Goal: Task Accomplishment & Management: Manage account settings

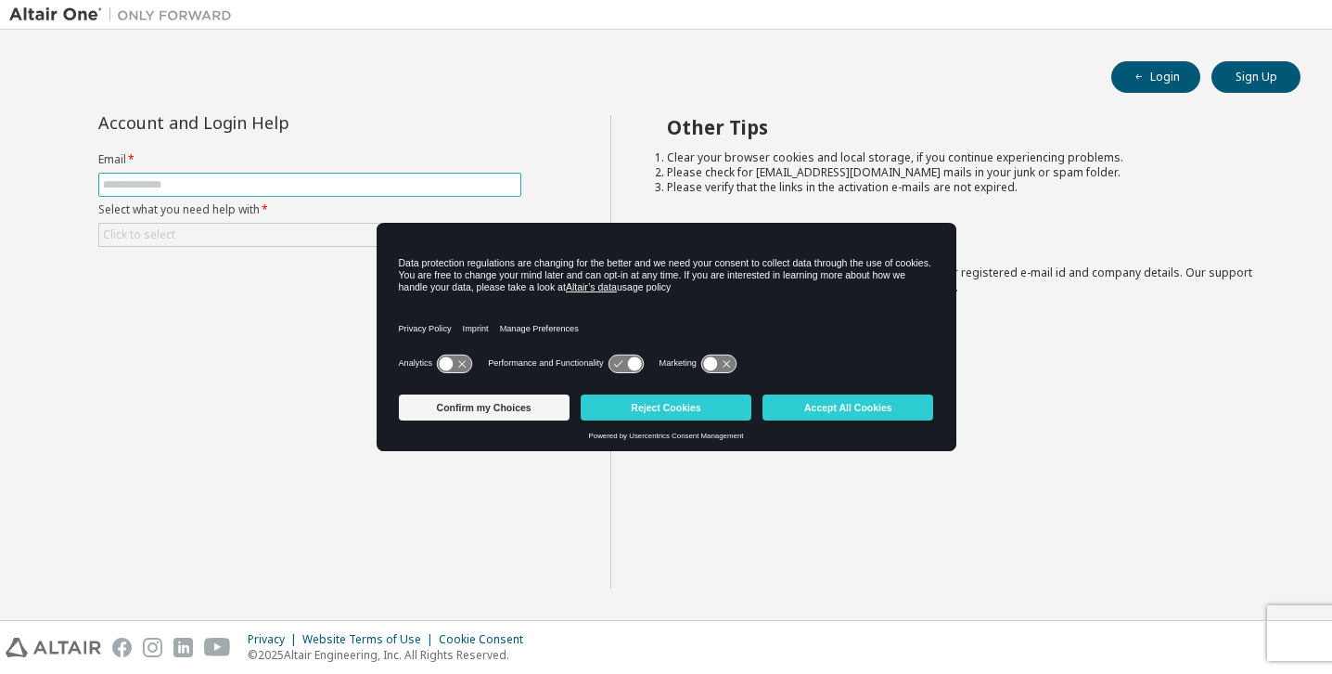
click at [214, 184] on input "text" at bounding box center [310, 184] width 414 height 15
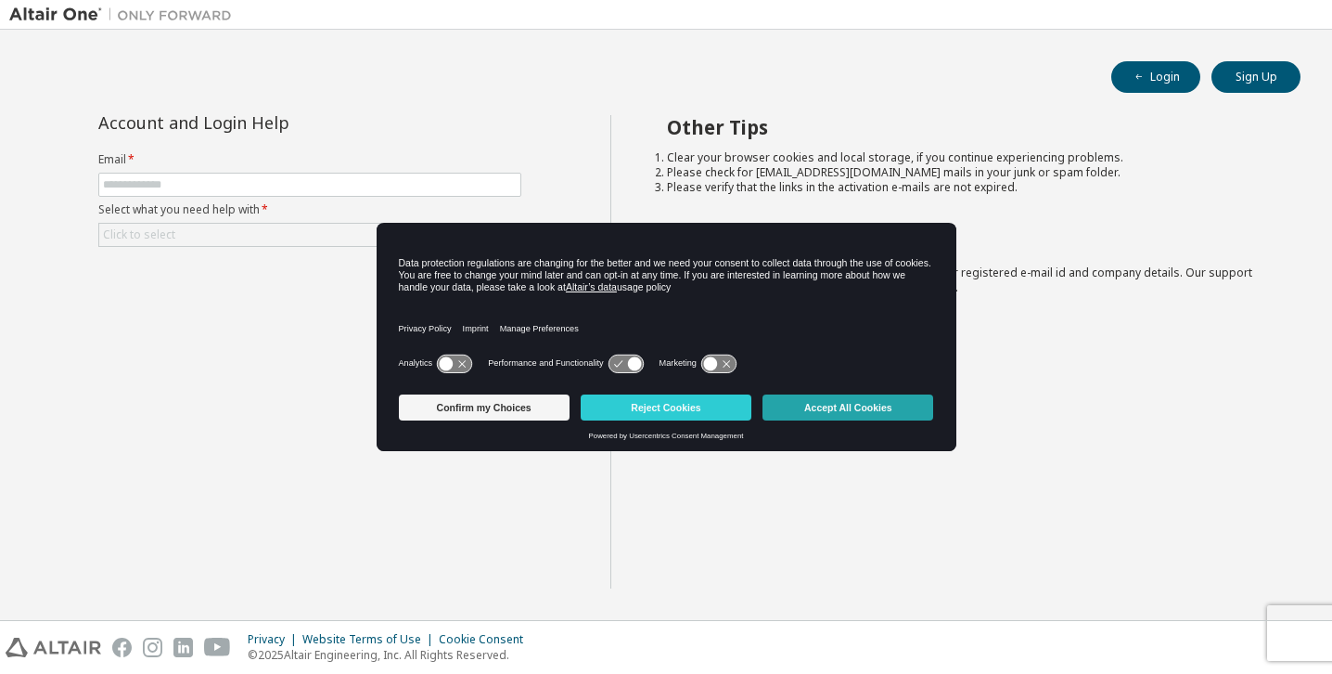
click at [883, 398] on button "Accept All Cookies" at bounding box center [848, 407] width 171 height 26
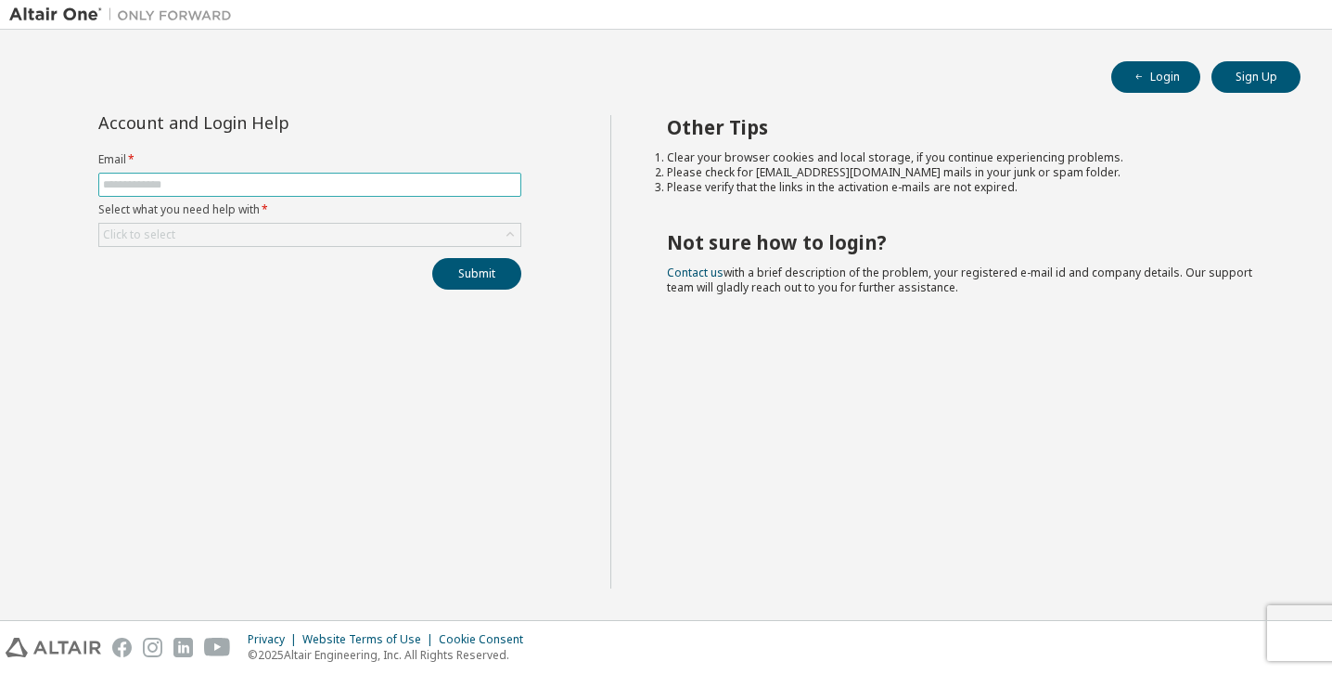
click at [253, 186] on input "text" at bounding box center [310, 184] width 414 height 15
type input "**********"
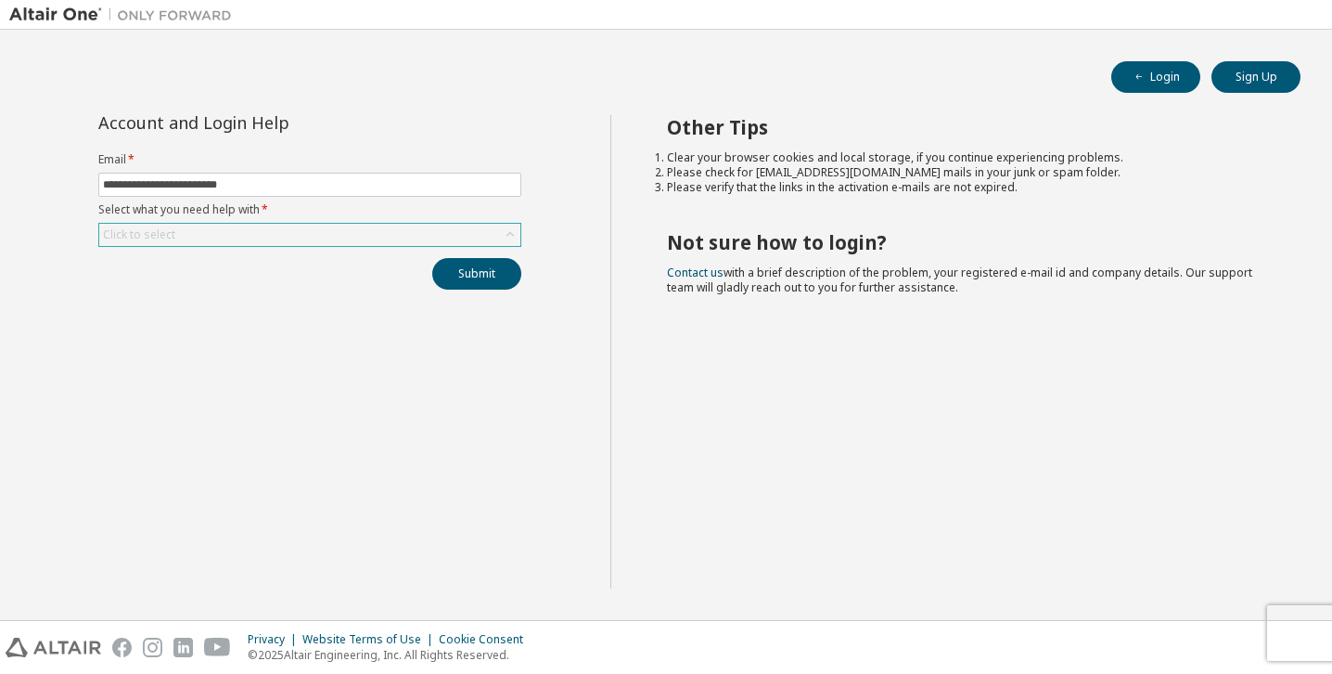
click at [250, 224] on div "Click to select" at bounding box center [309, 235] width 421 height 22
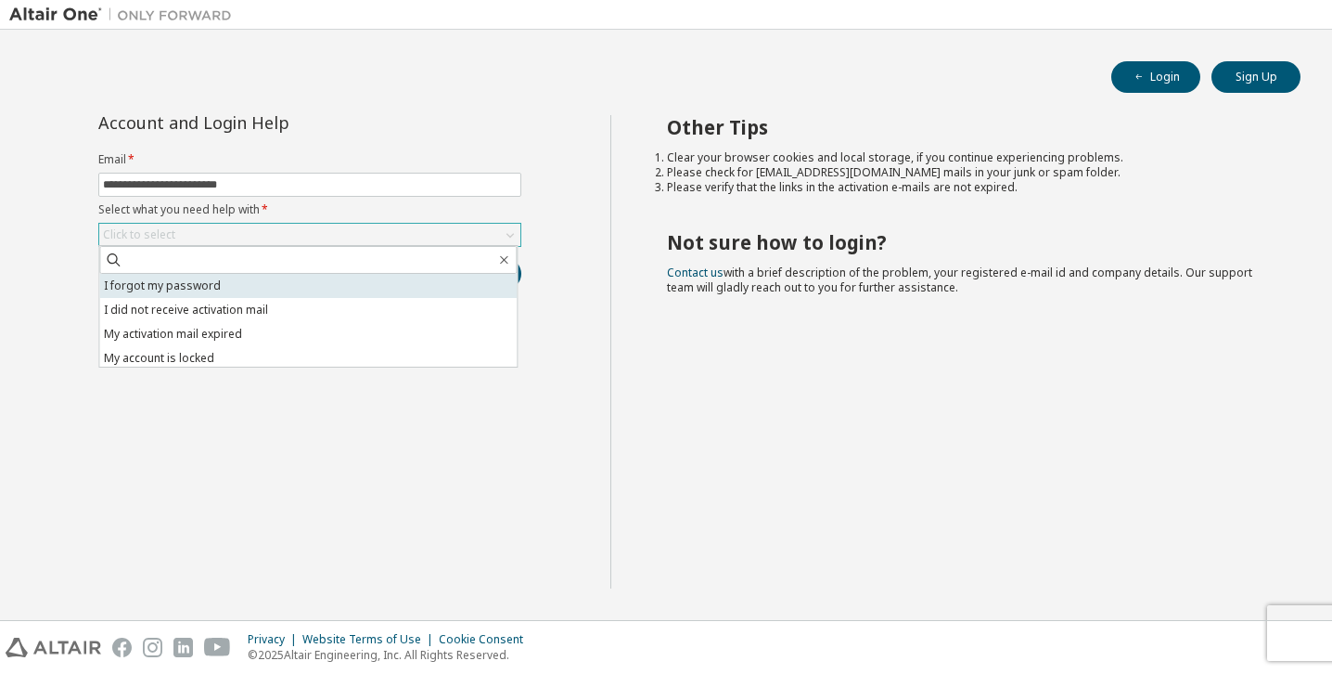
click at [214, 289] on li "I forgot my password" at bounding box center [307, 286] width 417 height 24
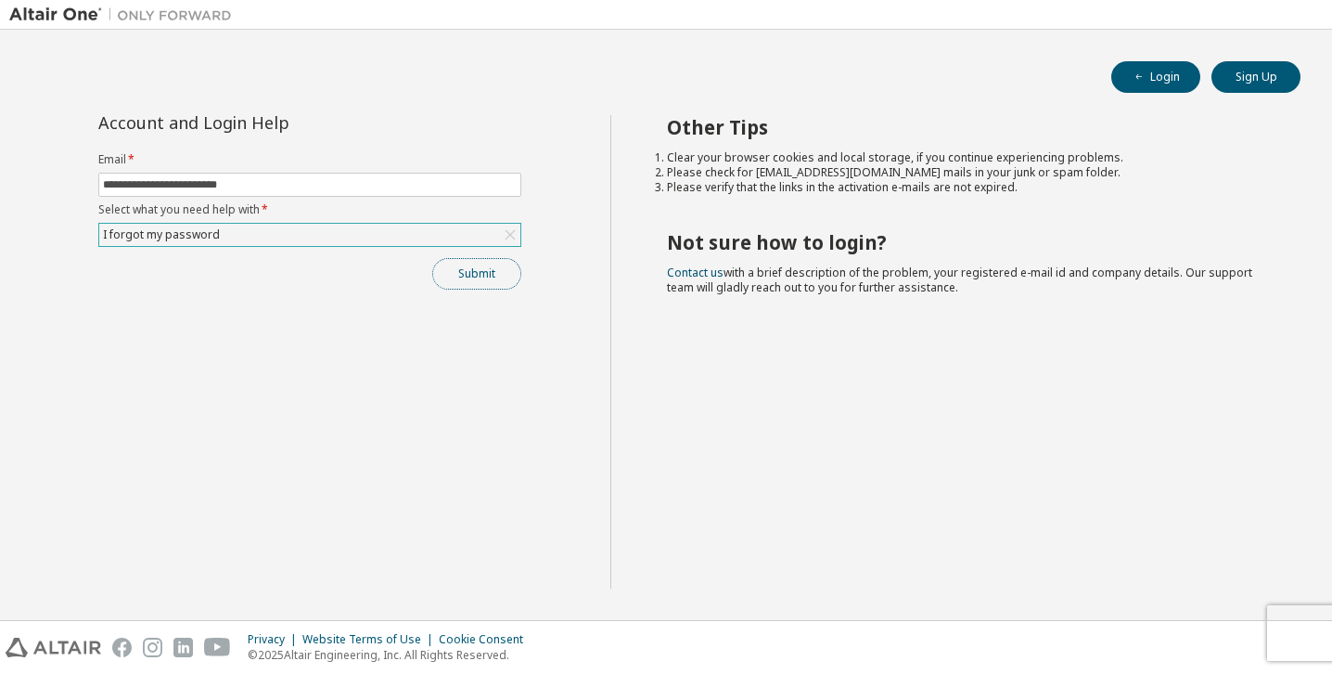
click at [488, 264] on button "Submit" at bounding box center [476, 274] width 89 height 32
